Goal: Check status: Check status

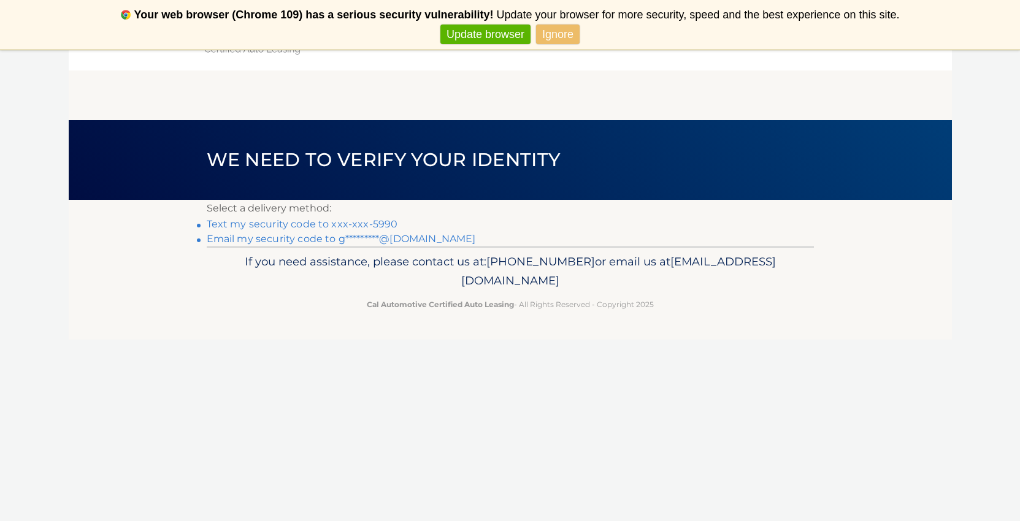
click at [295, 219] on link "Text my security code to xxx-xxx-5990" at bounding box center [302, 224] width 191 height 12
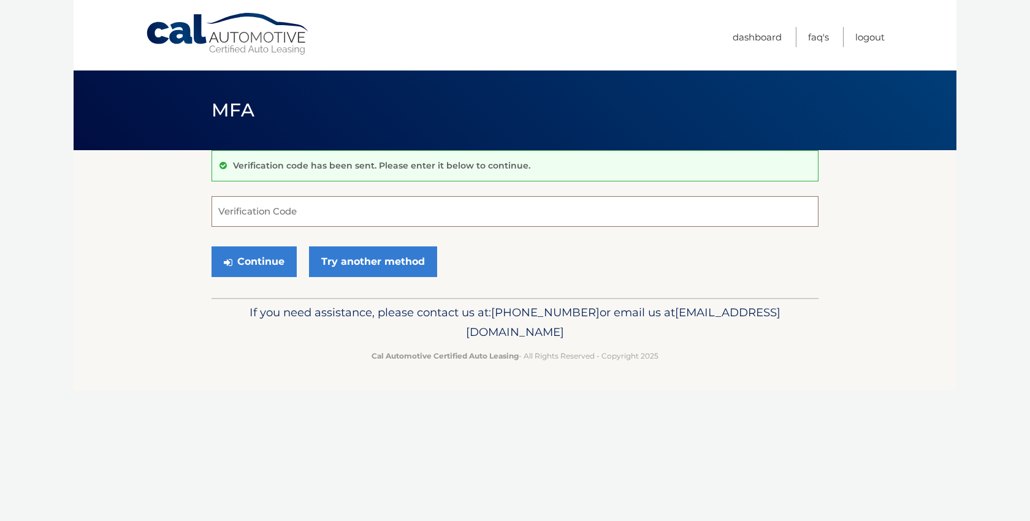
click at [254, 215] on input "Verification Code" at bounding box center [515, 211] width 607 height 31
type input "308841"
click at [270, 267] on button "Continue" at bounding box center [254, 262] width 85 height 31
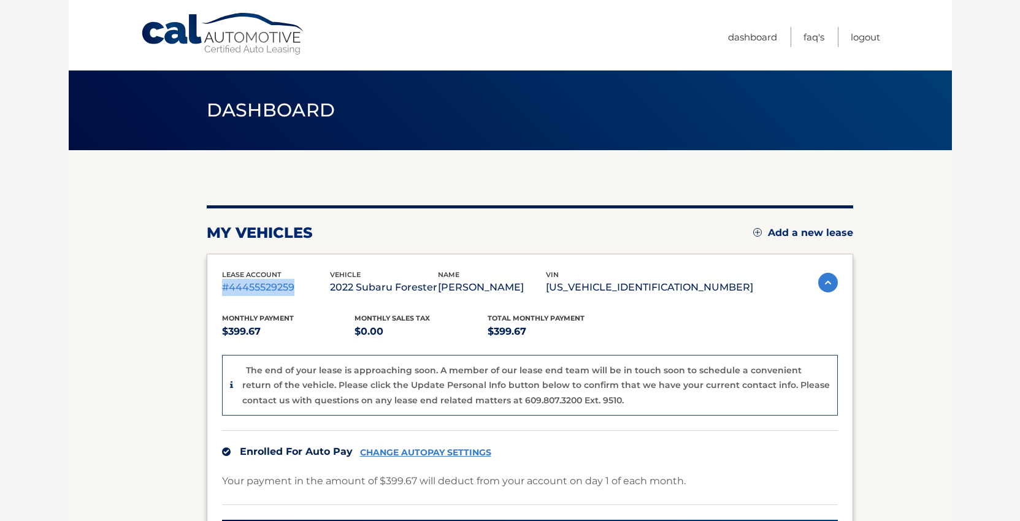
drag, startPoint x: 297, startPoint y: 286, endPoint x: 215, endPoint y: 287, distance: 82.8
click at [215, 287] on div "lease account #44455529259 vehicle 2022 Subaru Forester name [PERSON_NAME] vin …" at bounding box center [530, 490] width 646 height 472
copy p "#44455529259"
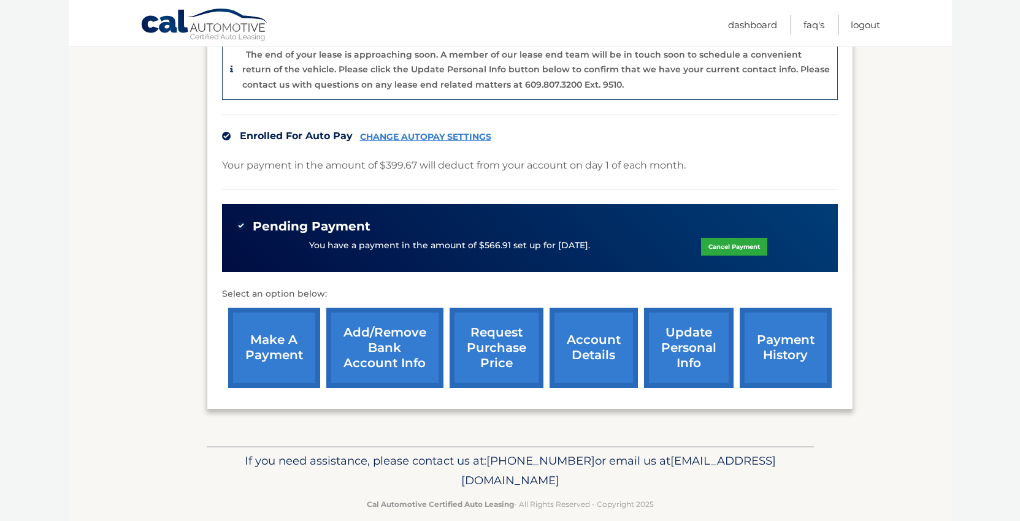
scroll to position [334, 0]
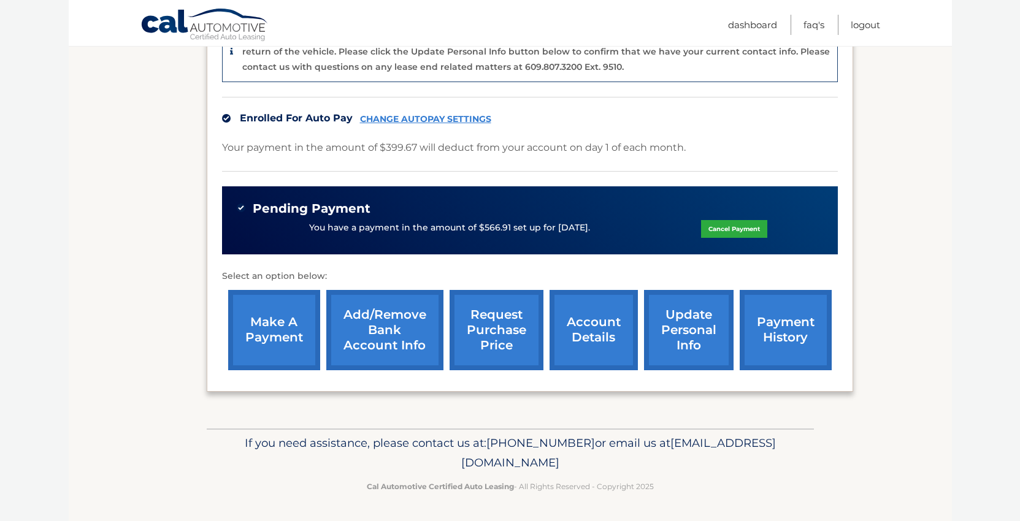
click at [605, 334] on link "account details" at bounding box center [594, 330] width 88 height 80
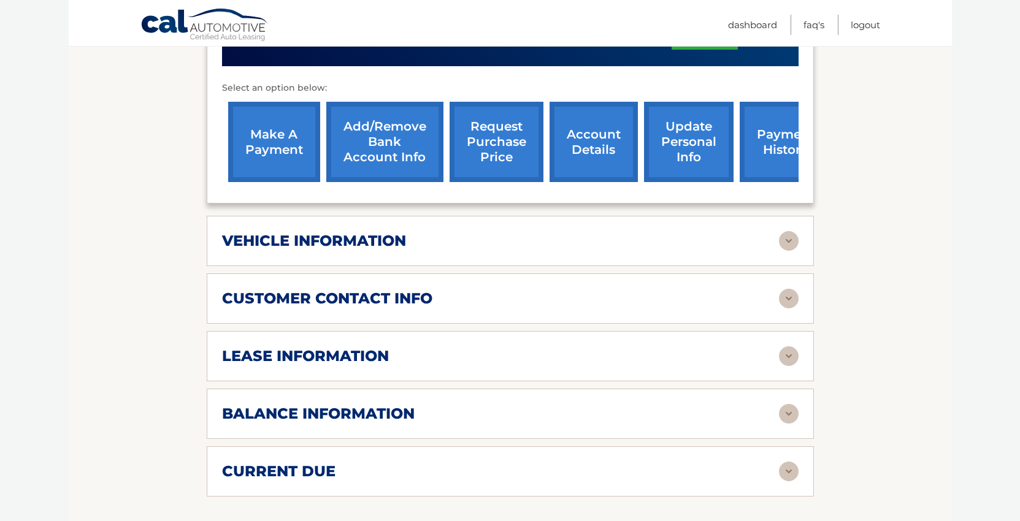
scroll to position [552, 0]
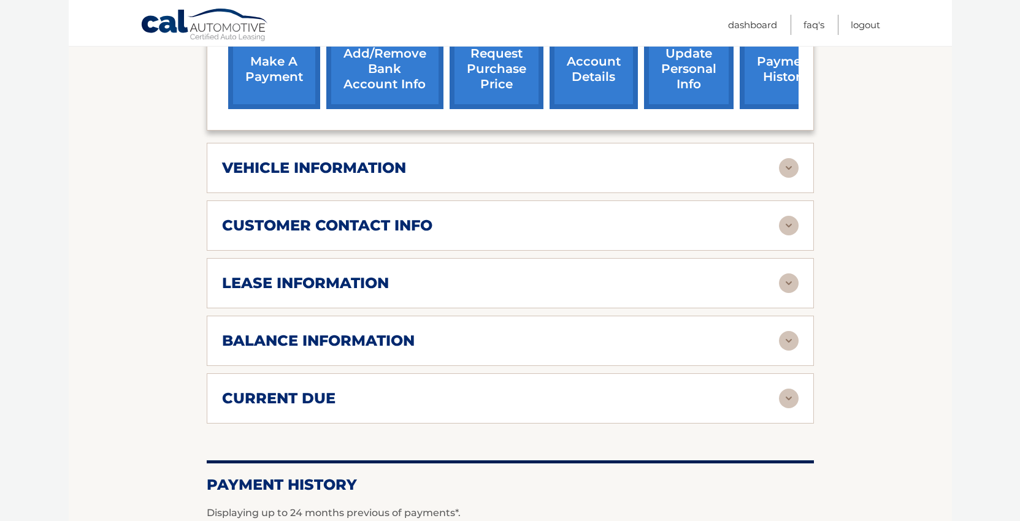
click at [782, 331] on img at bounding box center [789, 341] width 20 height 20
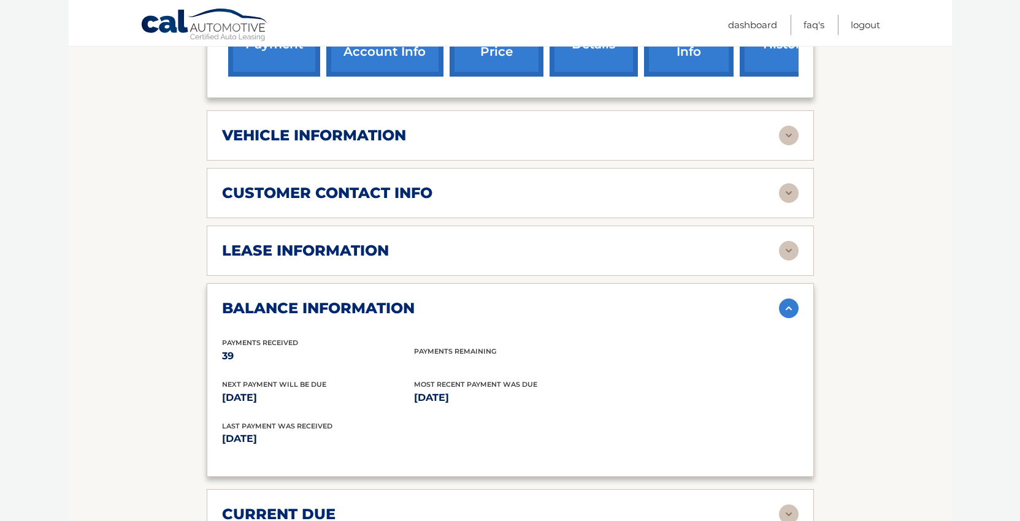
scroll to position [575, 0]
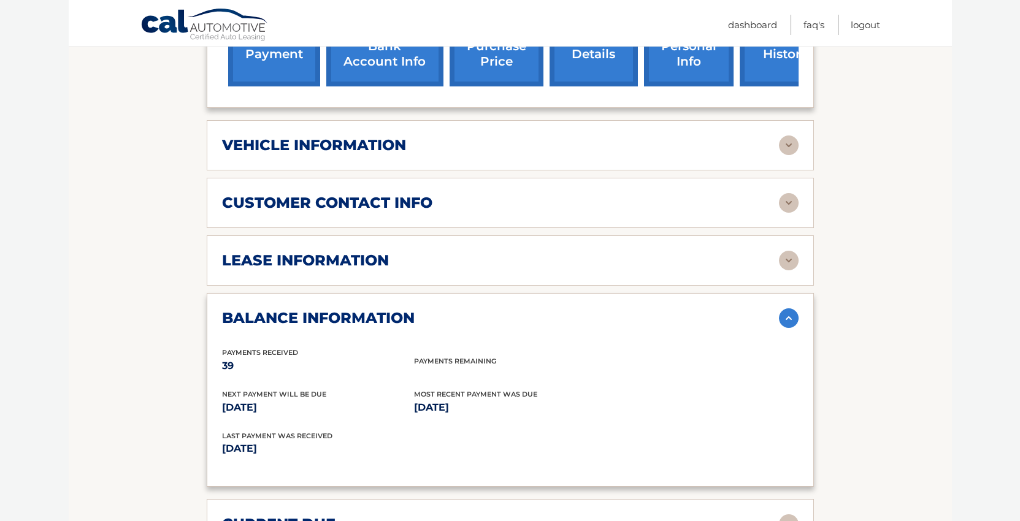
click at [388, 251] on h2 "lease information" at bounding box center [305, 260] width 167 height 18
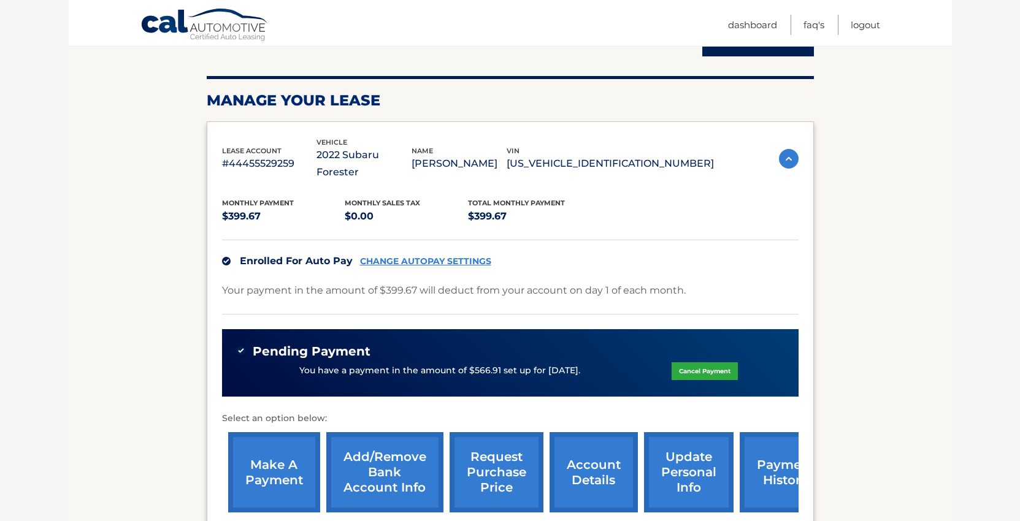
scroll to position [145, 0]
